Goal: Task Accomplishment & Management: Manage account settings

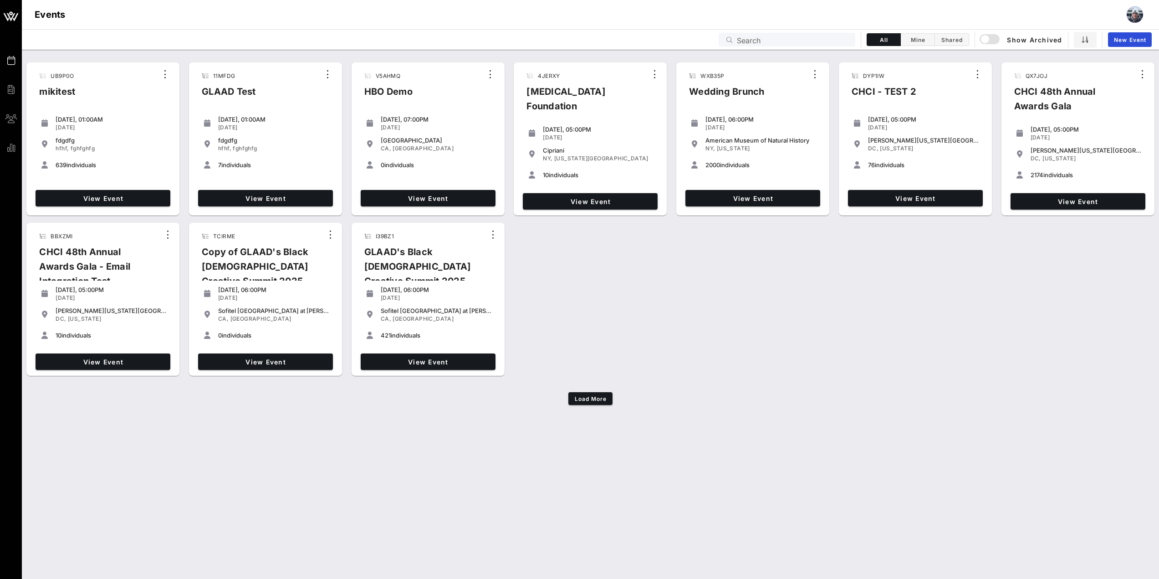
click at [811, 45] on input "Search" at bounding box center [793, 40] width 113 height 12
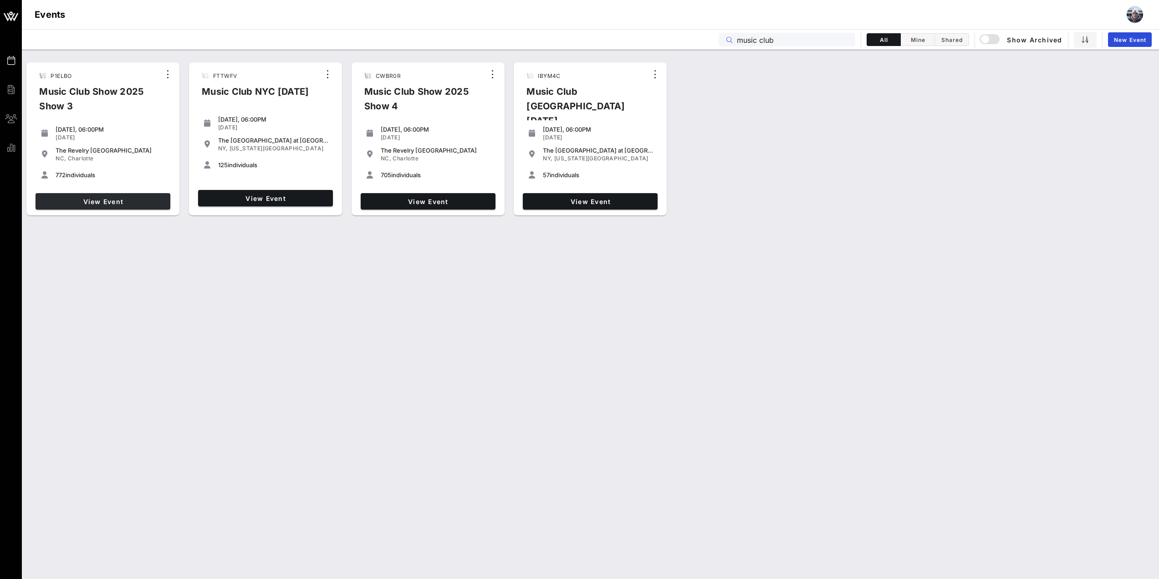
type input "music club"
click at [123, 199] on span "View Event" at bounding box center [102, 202] width 127 height 8
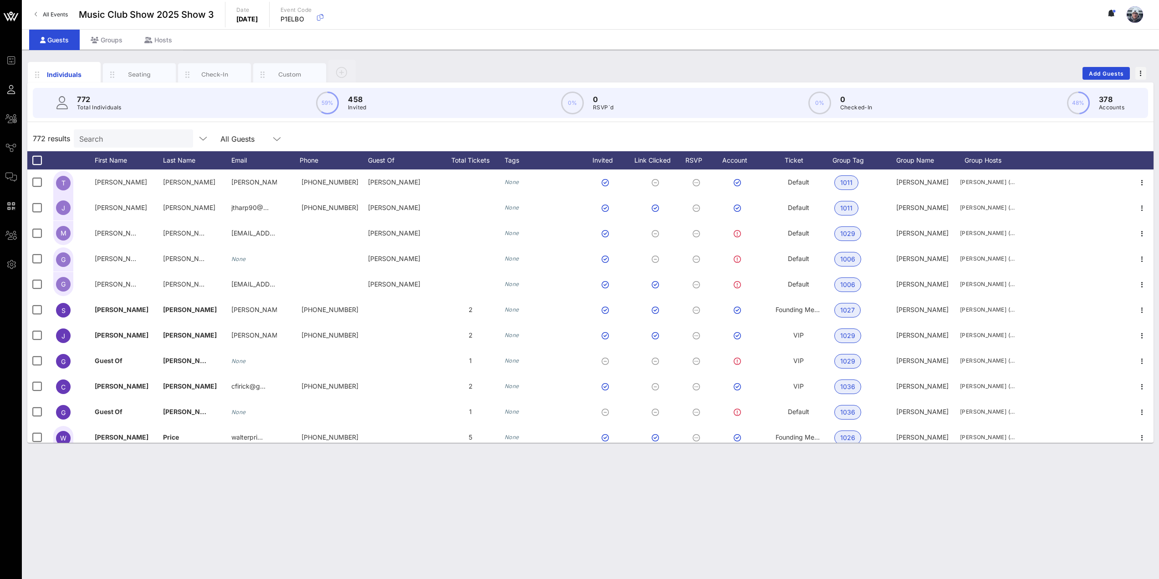
click at [107, 129] on div "Search" at bounding box center [132, 138] width 107 height 18
type input "[PERSON_NAME]"
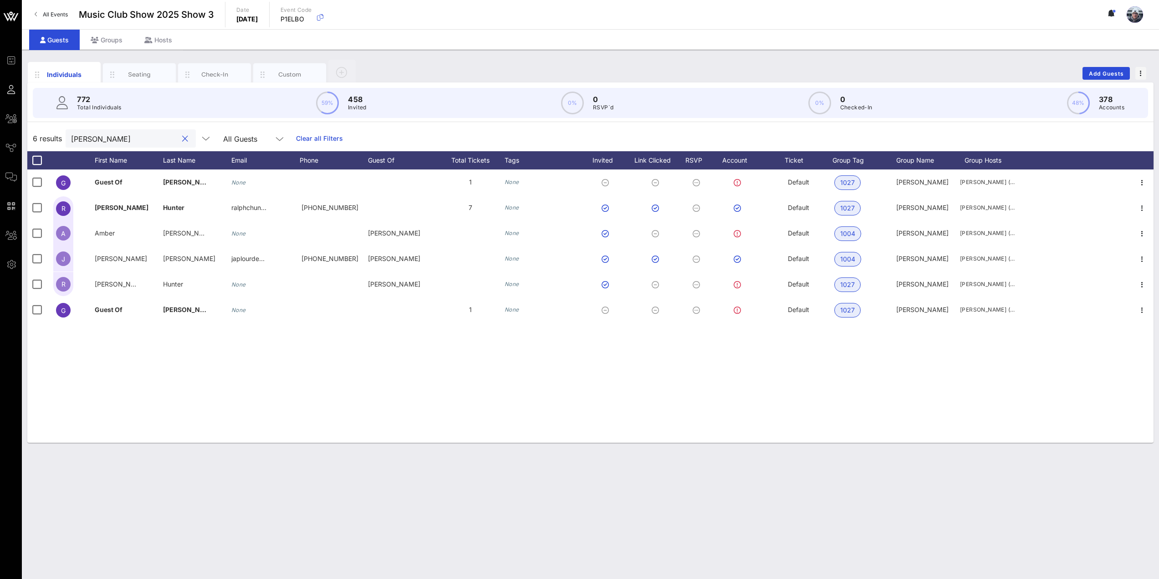
click at [182, 137] on button "clear icon" at bounding box center [185, 138] width 6 height 9
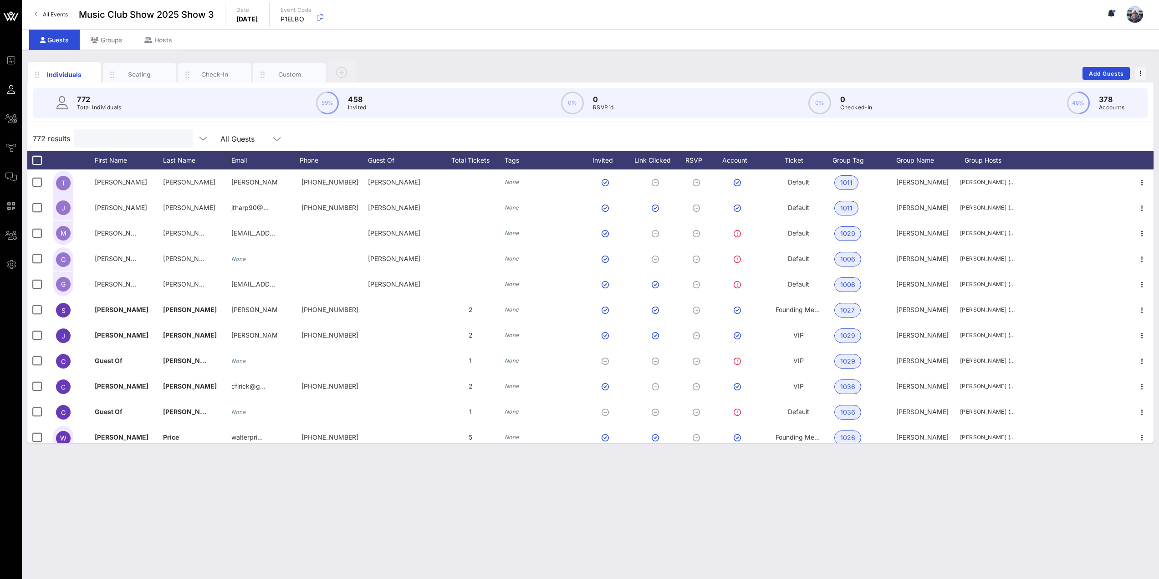
click at [113, 140] on input "text" at bounding box center [132, 138] width 107 height 12
type input "a"
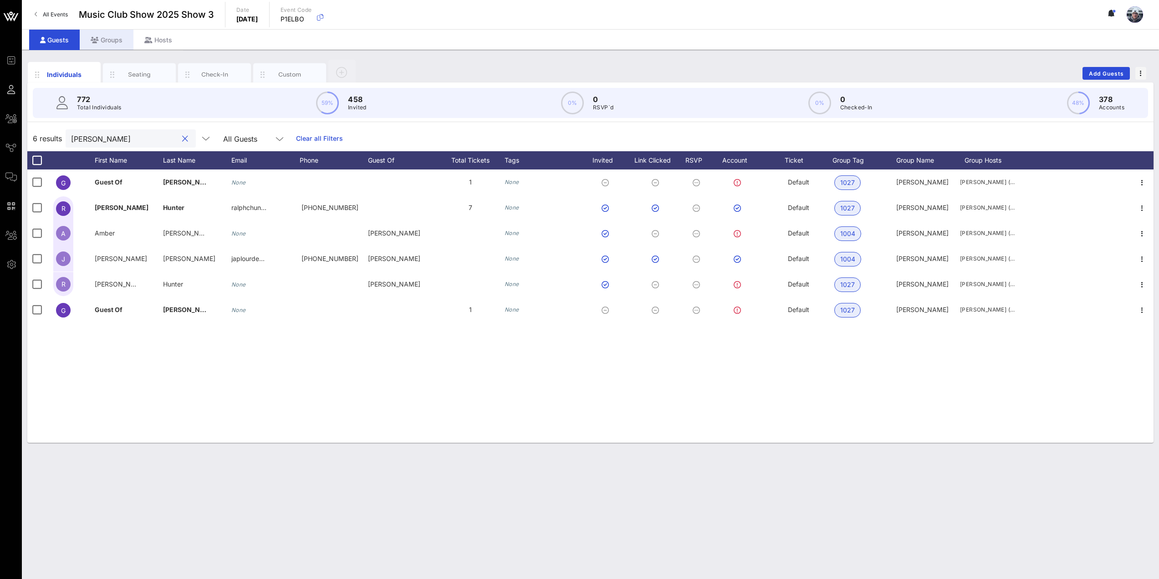
type input "[PERSON_NAME]"
click at [113, 39] on div "Groups" at bounding box center [107, 40] width 54 height 20
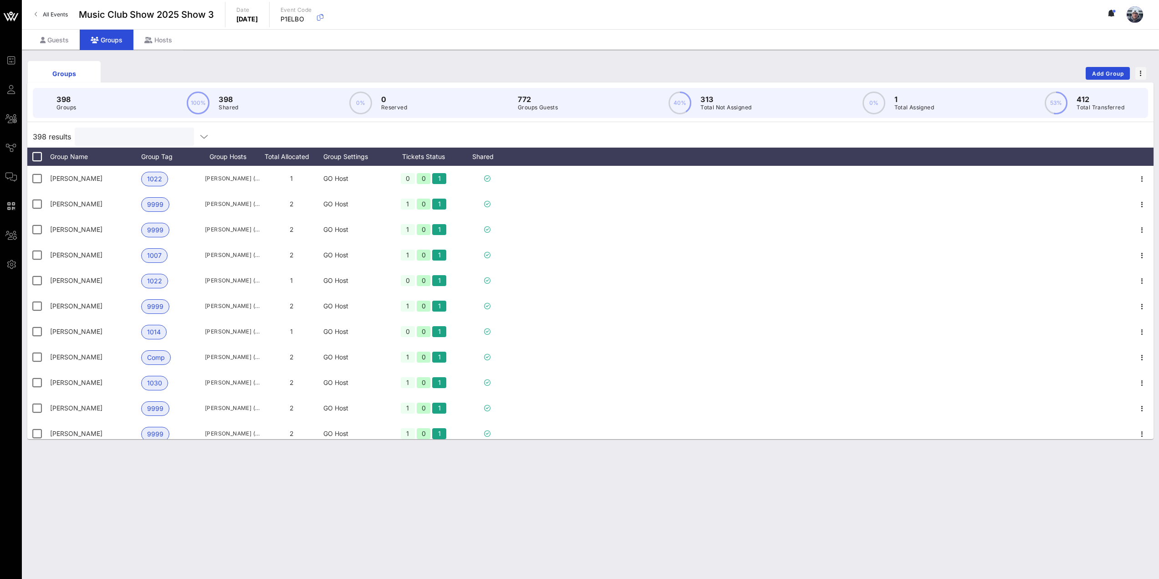
click at [120, 138] on input "text" at bounding box center [133, 137] width 107 height 12
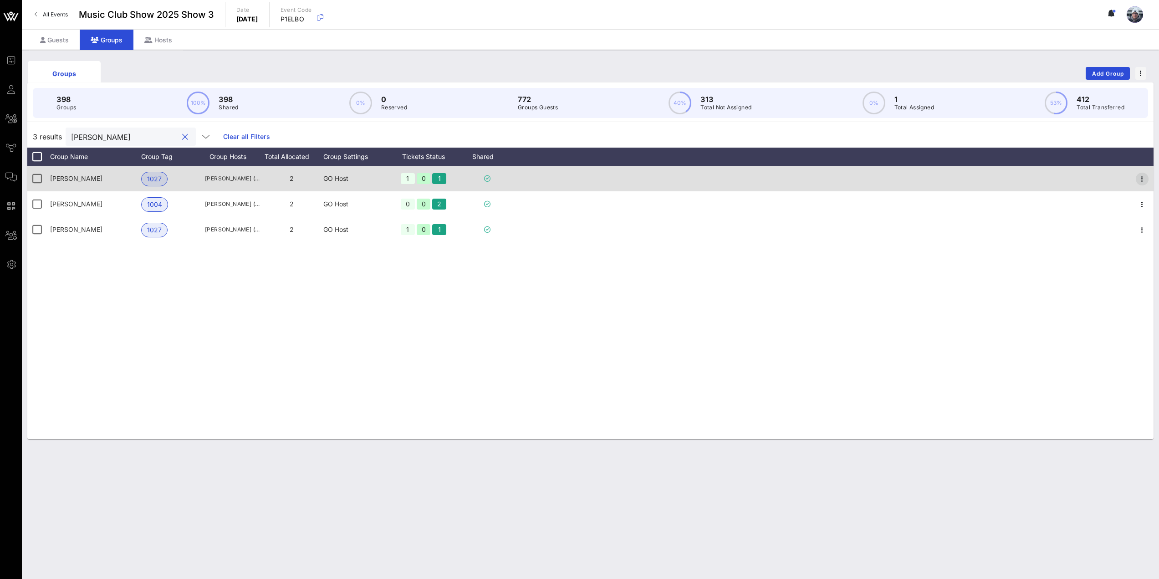
type input "[PERSON_NAME]"
click at [1145, 179] on icon "button" at bounding box center [1141, 178] width 11 height 11
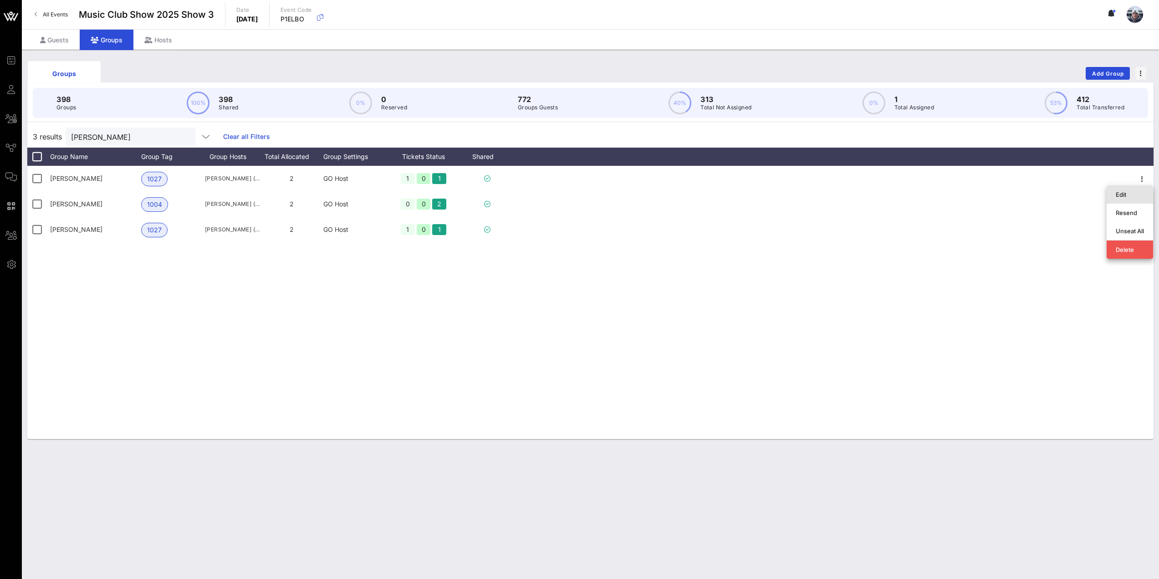
click at [1117, 200] on div "Edit" at bounding box center [1129, 194] width 28 height 15
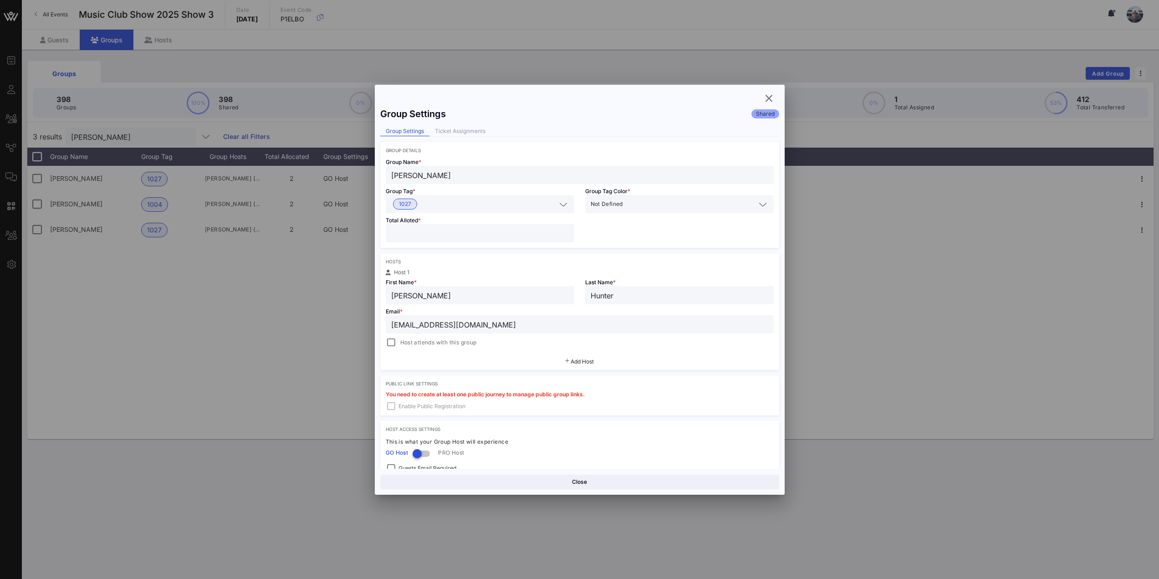
click at [462, 124] on div "Group Settings Shared Group Settings Ticket Assignments Group Details Group Nam…" at bounding box center [580, 286] width 410 height 366
click at [458, 130] on div "Ticket Assignments" at bounding box center [459, 132] width 61 height 10
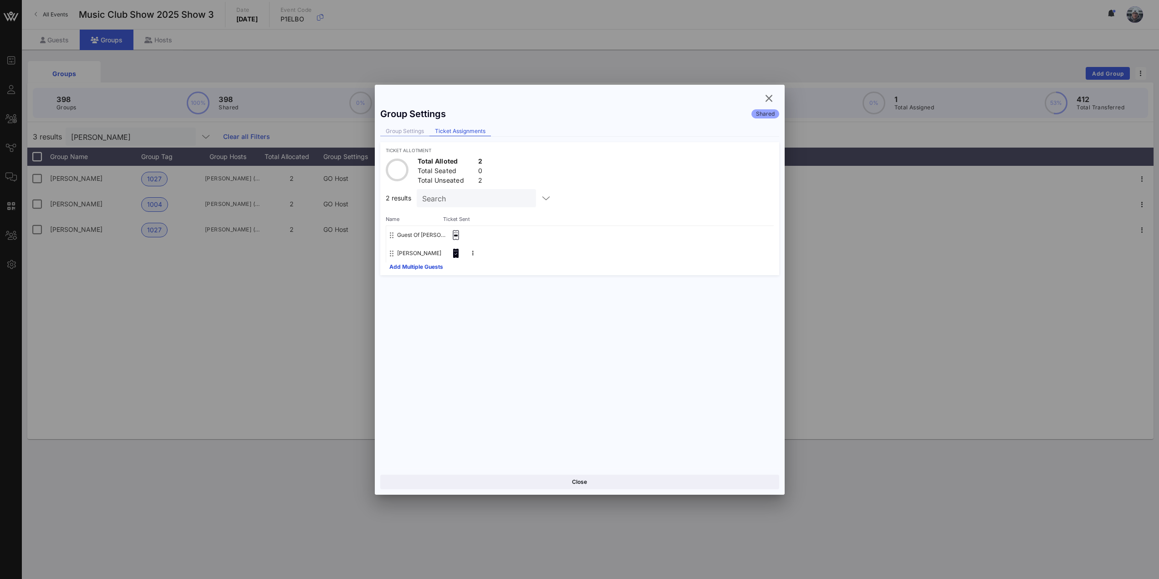
click at [410, 132] on div "Group Settings" at bounding box center [404, 132] width 49 height 10
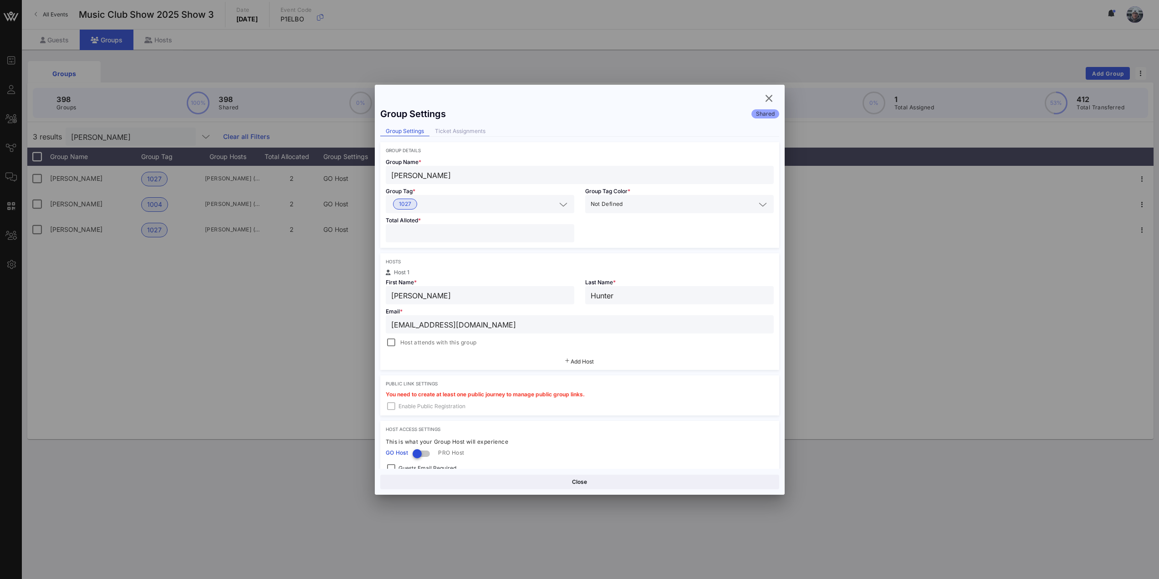
click at [455, 134] on div "Ticket Assignments" at bounding box center [459, 132] width 61 height 10
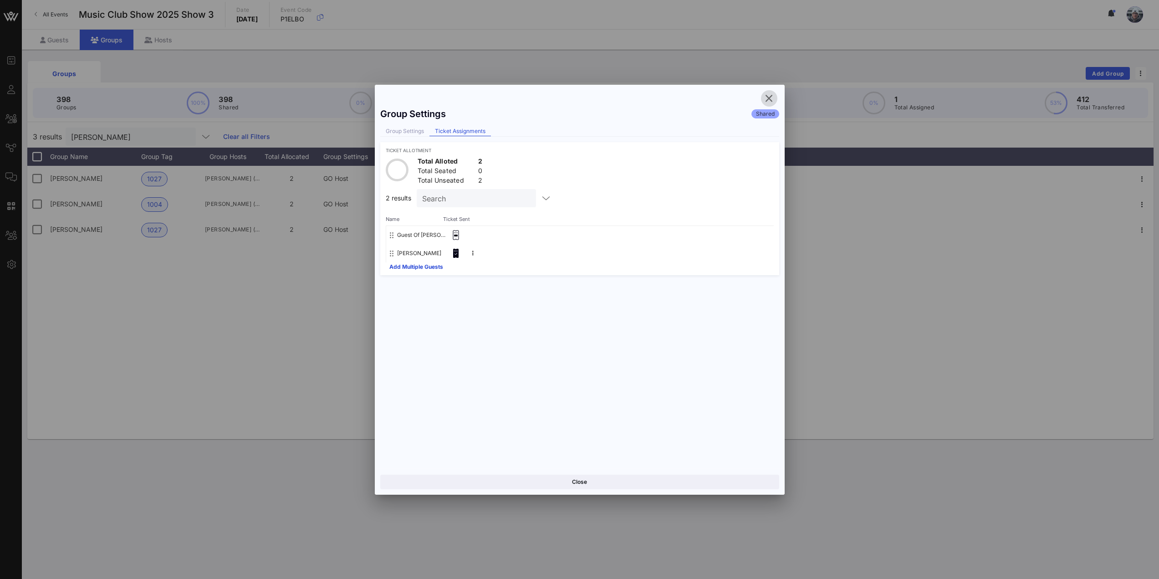
click at [766, 97] on icon "button" at bounding box center [768, 98] width 11 height 11
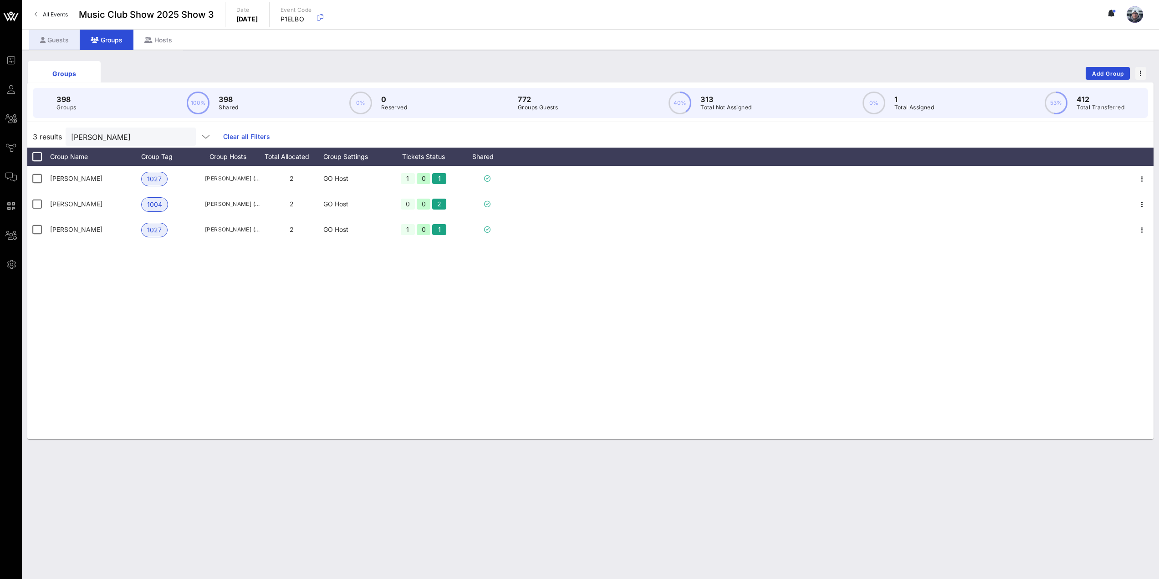
click at [60, 45] on div "Guests" at bounding box center [54, 40] width 51 height 20
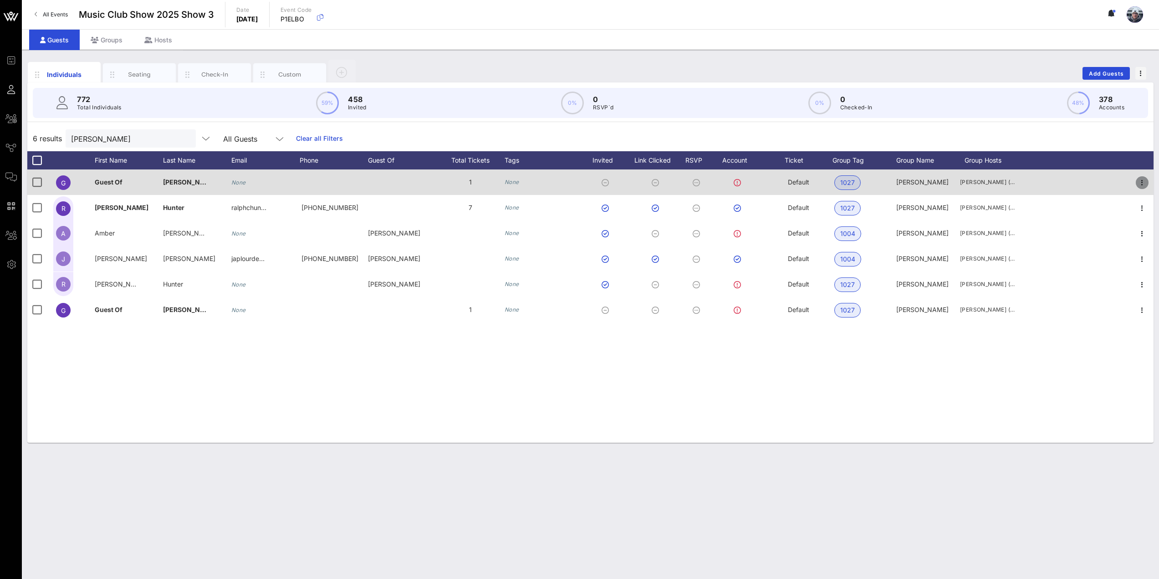
click at [1145, 184] on icon "button" at bounding box center [1141, 182] width 11 height 11
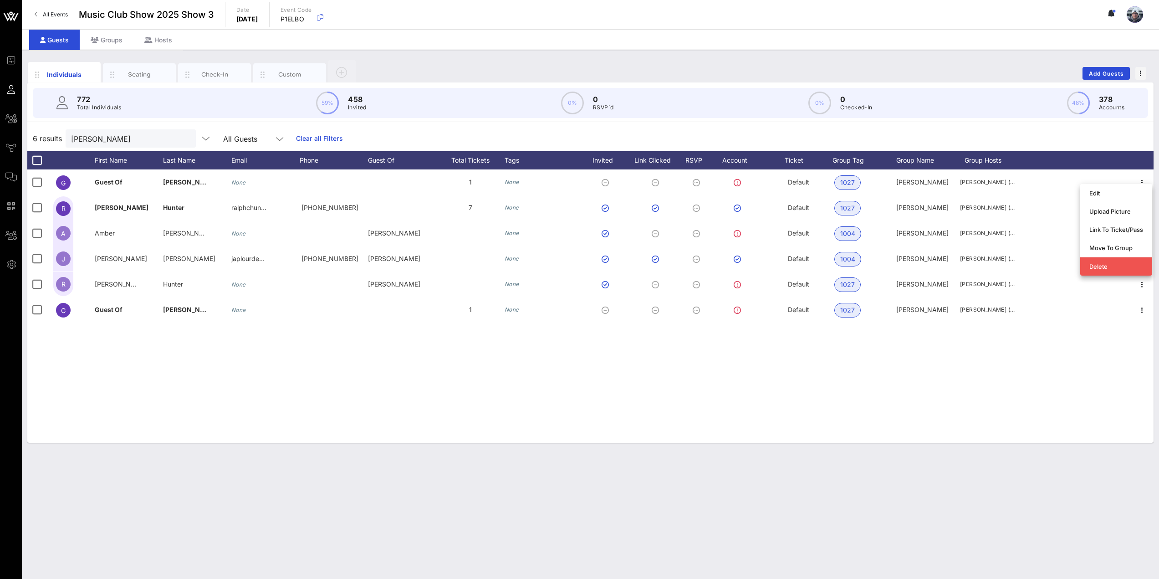
click at [299, 391] on div "G Guest Of [PERSON_NAME] None 1 None Default 1027 [PERSON_NAME] [PERSON_NAME] (…" at bounding box center [590, 305] width 1126 height 273
click at [104, 41] on div "Groups" at bounding box center [107, 40] width 54 height 20
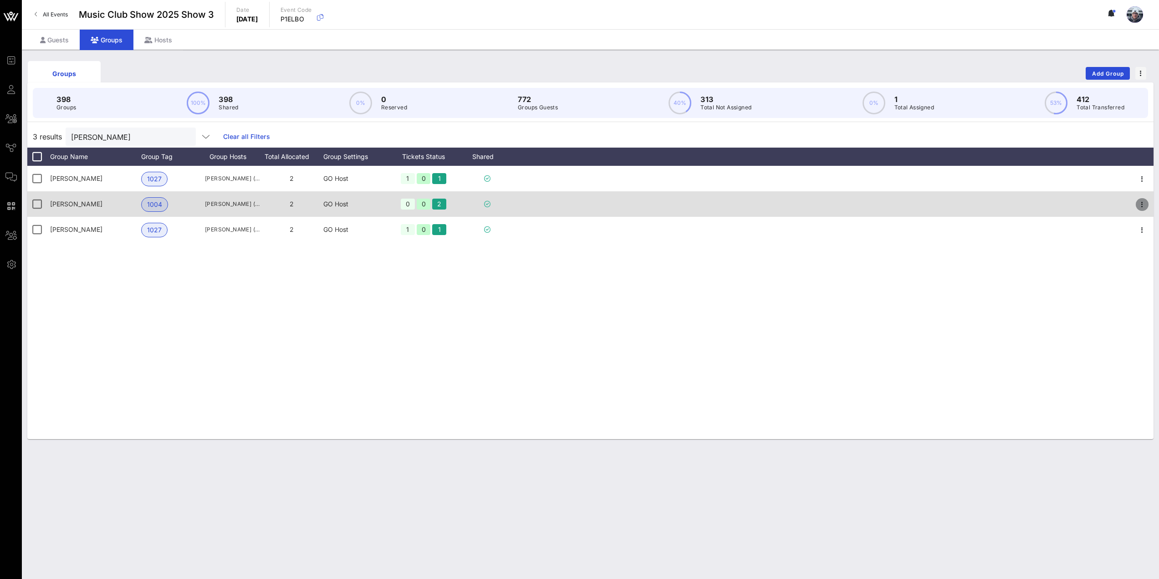
click at [1145, 206] on icon "button" at bounding box center [1141, 204] width 11 height 11
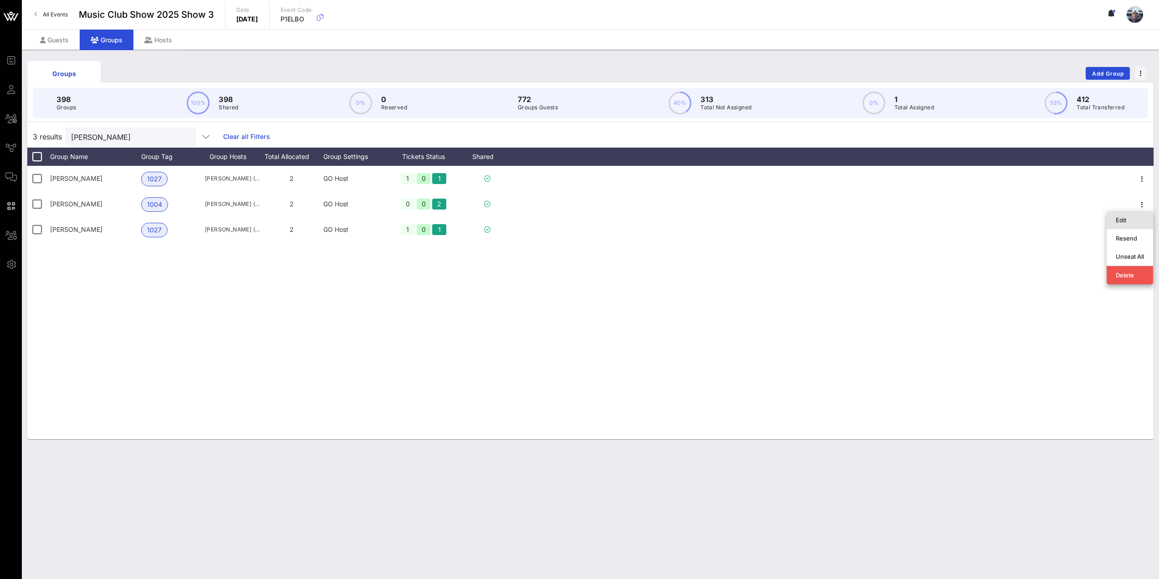
click at [1128, 221] on div "Edit" at bounding box center [1129, 219] width 28 height 7
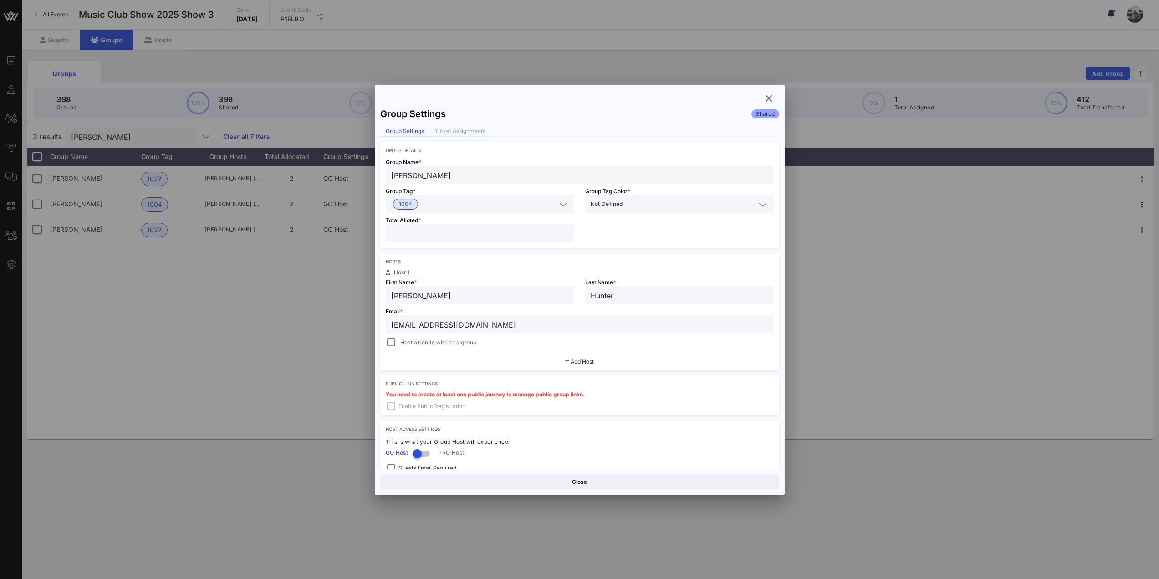
click at [443, 136] on div "Ticket Assignments" at bounding box center [459, 132] width 61 height 10
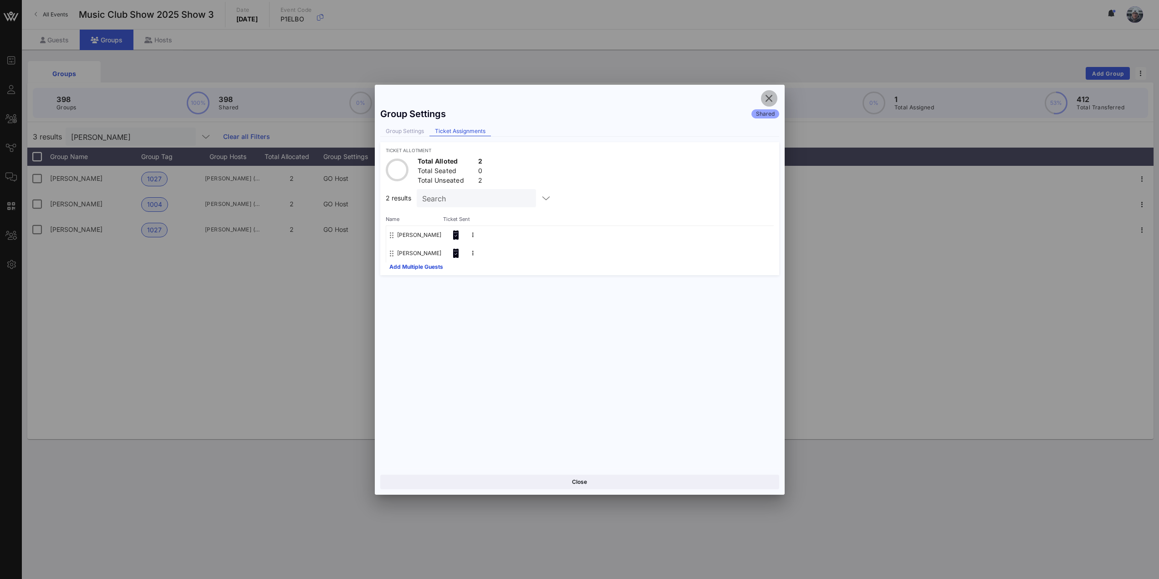
click at [767, 97] on icon "button" at bounding box center [768, 98] width 11 height 11
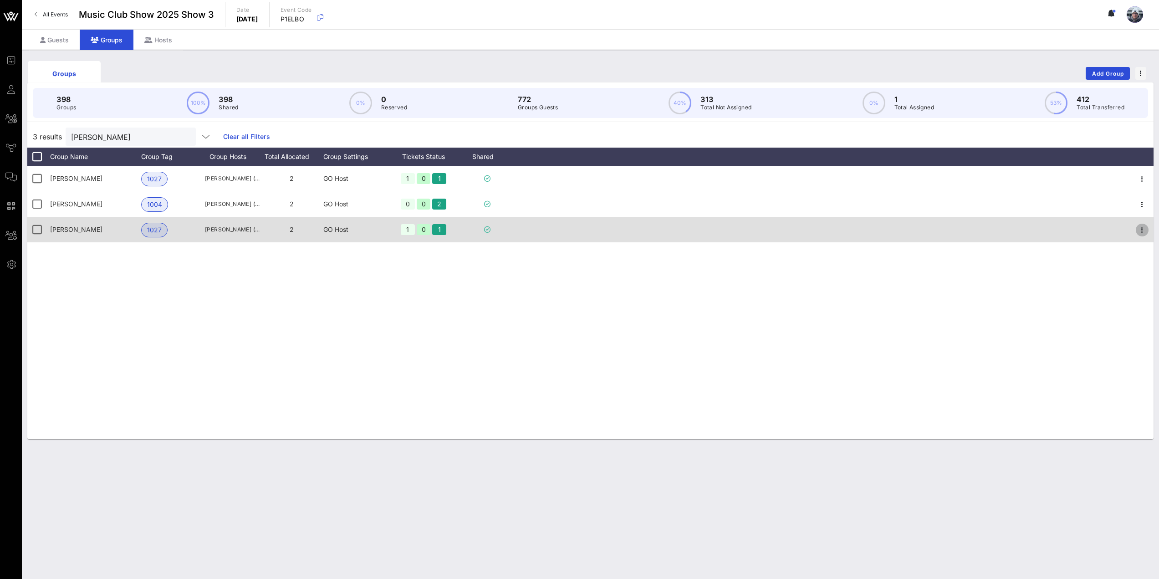
click at [1145, 233] on icon "button" at bounding box center [1141, 229] width 11 height 11
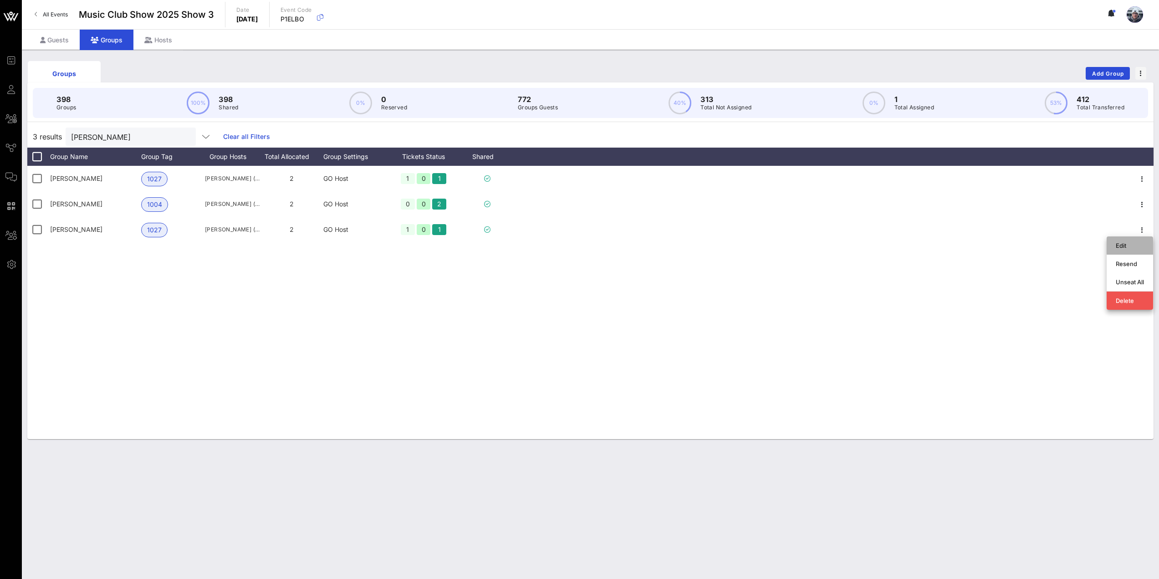
click at [1115, 248] on div "Edit" at bounding box center [1129, 245] width 46 height 18
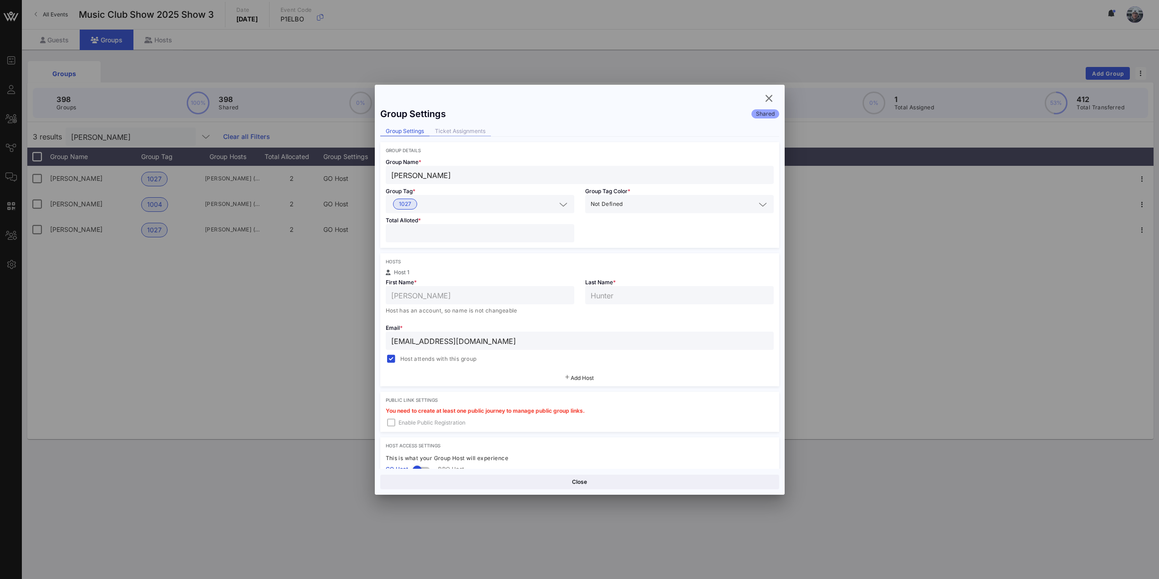
click at [458, 136] on div "Ticket Assignments" at bounding box center [459, 132] width 61 height 10
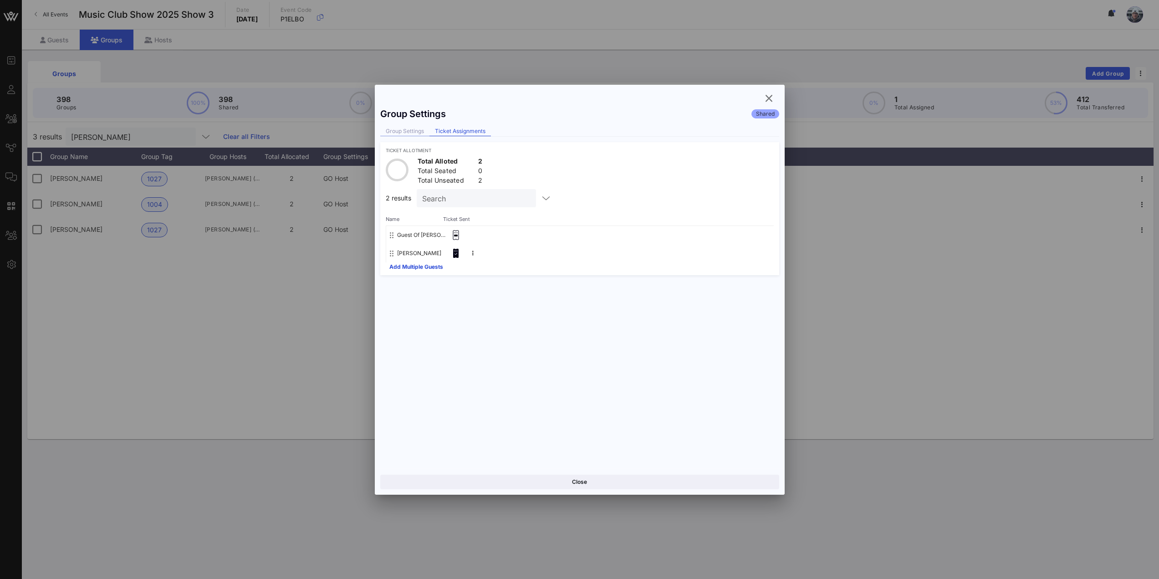
click at [402, 128] on div "Group Settings" at bounding box center [404, 132] width 49 height 10
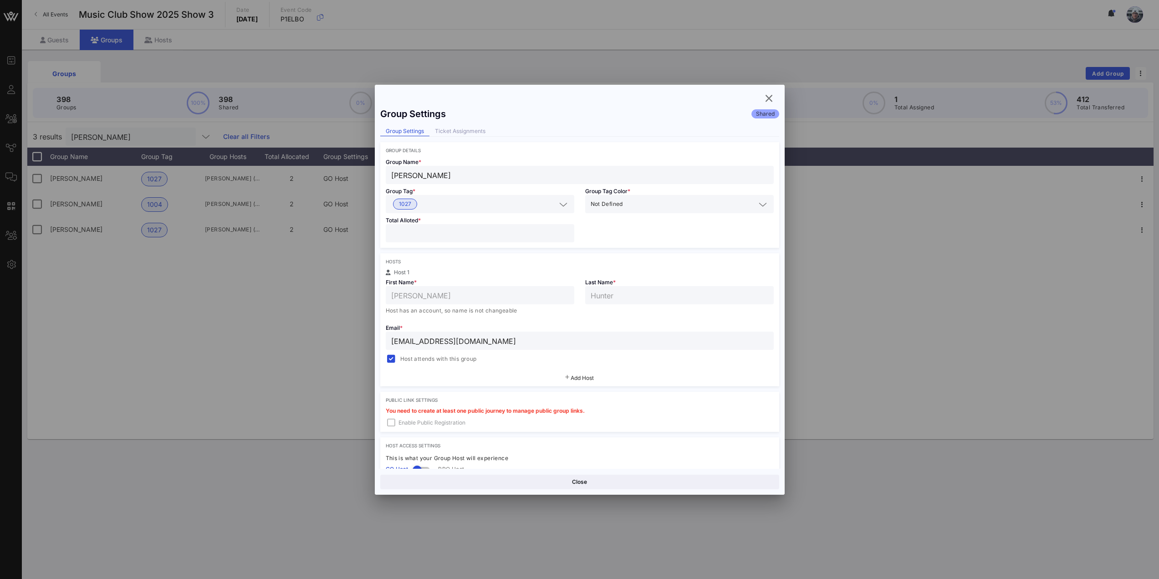
click at [451, 137] on div "Group Settings Shared Group Settings Ticket Assignments Group Details Group Nam…" at bounding box center [580, 286] width 410 height 366
click at [453, 136] on div "Ticket Assignments" at bounding box center [459, 132] width 61 height 10
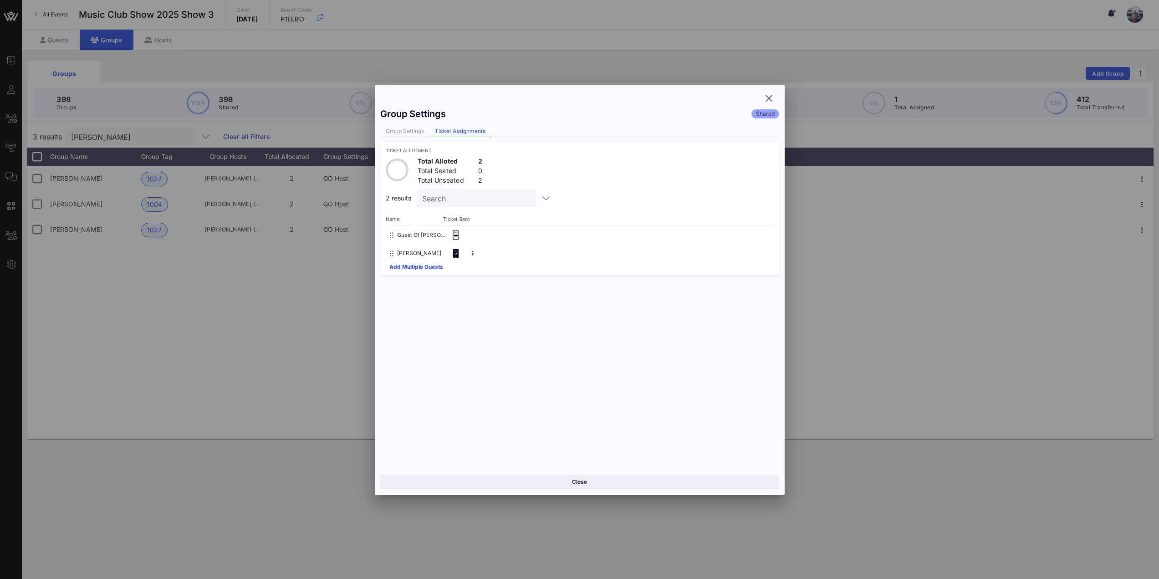
click at [408, 132] on div "Group Settings" at bounding box center [404, 132] width 49 height 10
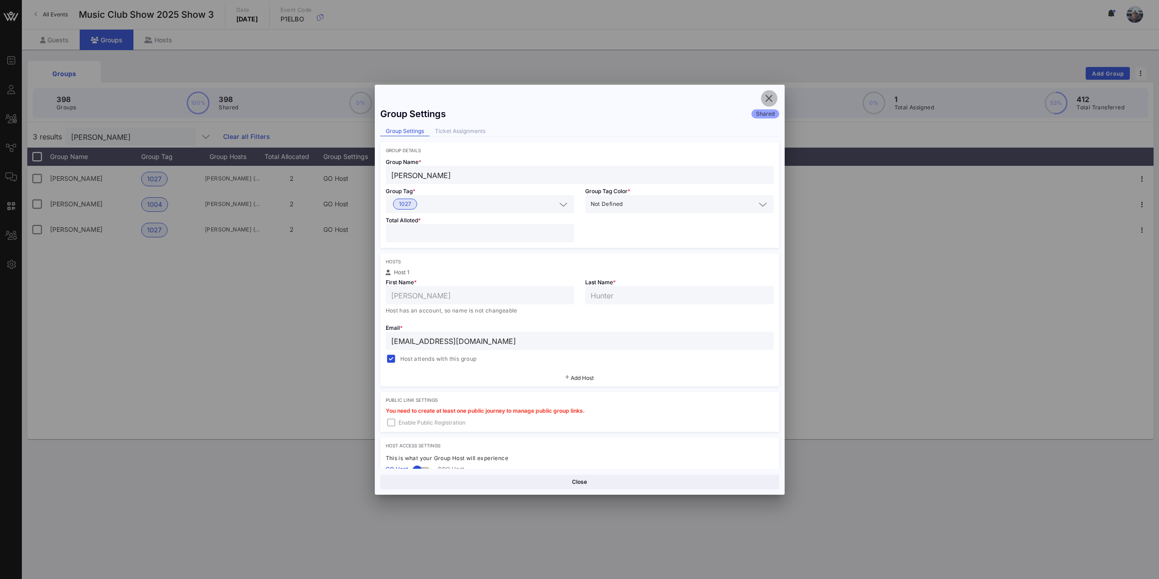
click at [767, 102] on icon "button" at bounding box center [768, 98] width 11 height 11
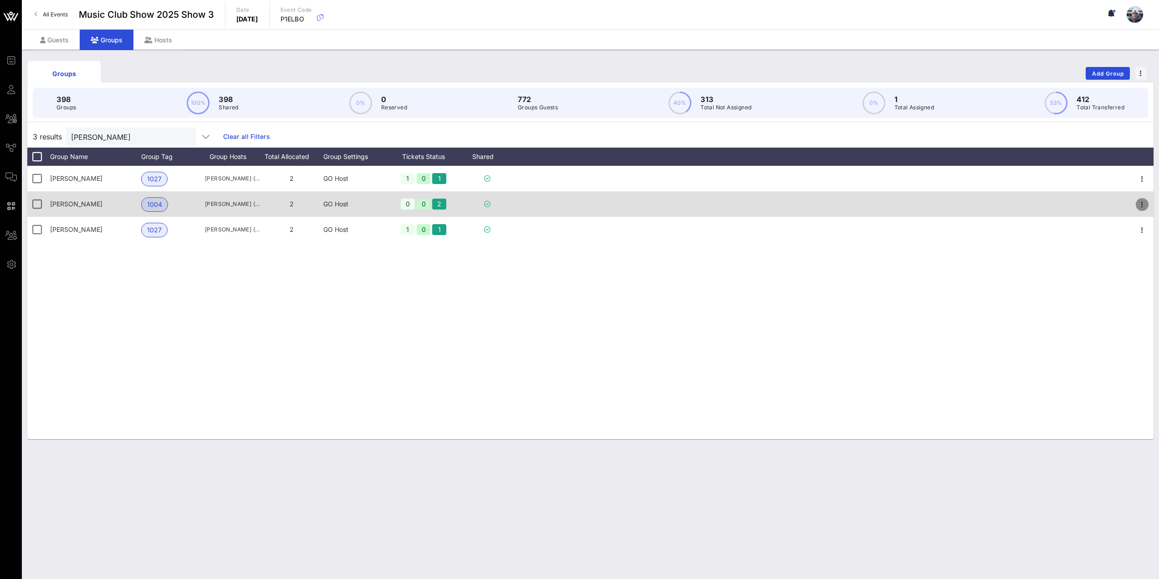
click at [1141, 202] on icon "button" at bounding box center [1141, 204] width 11 height 11
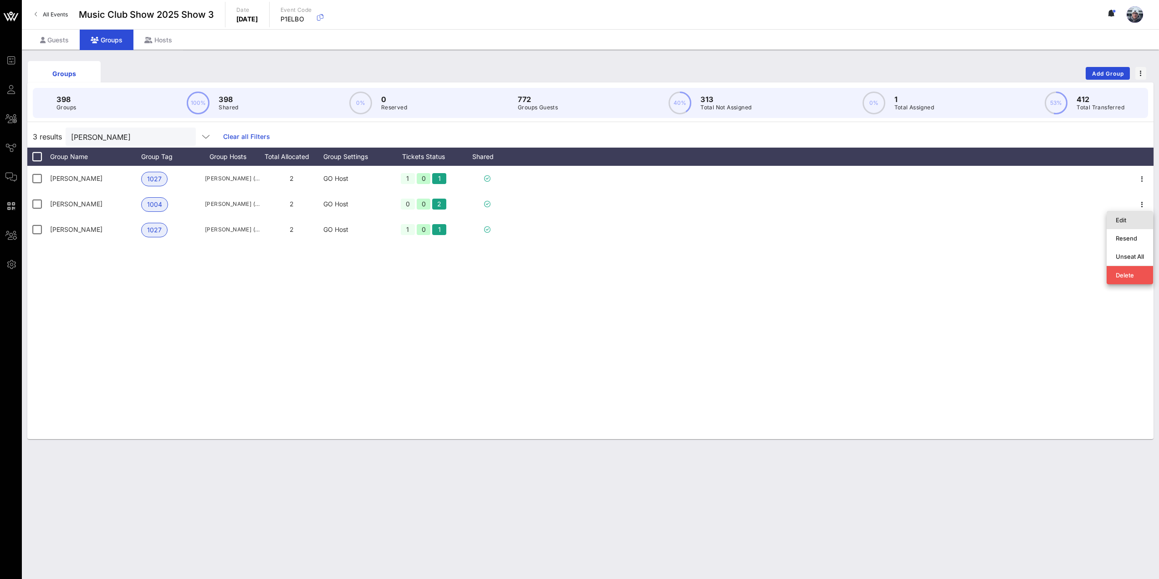
click at [1122, 223] on div "Edit" at bounding box center [1129, 219] width 28 height 7
